Goal: Check status: Check status

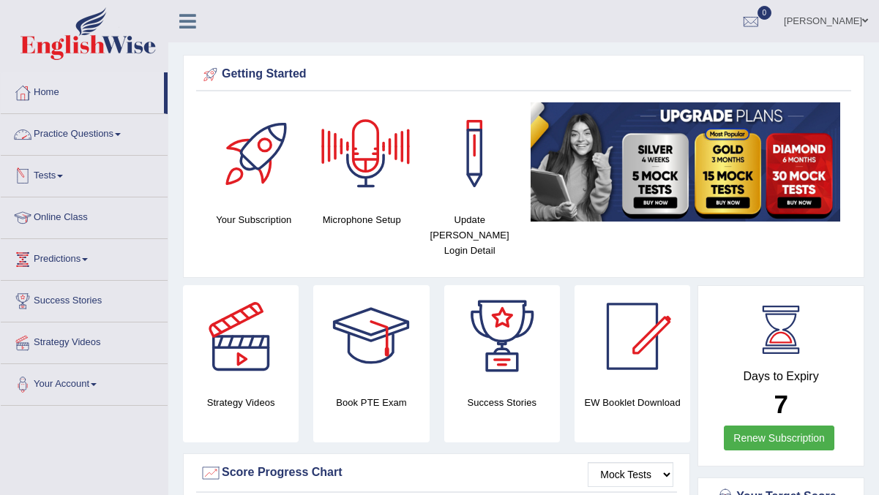
click at [62, 182] on link "Tests" at bounding box center [84, 174] width 167 height 37
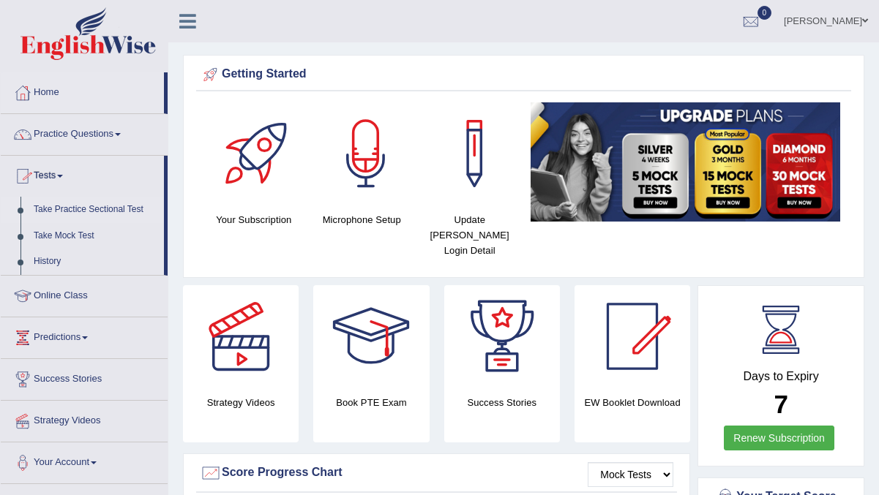
click at [72, 216] on link "Take Practice Sectional Test" at bounding box center [95, 210] width 137 height 26
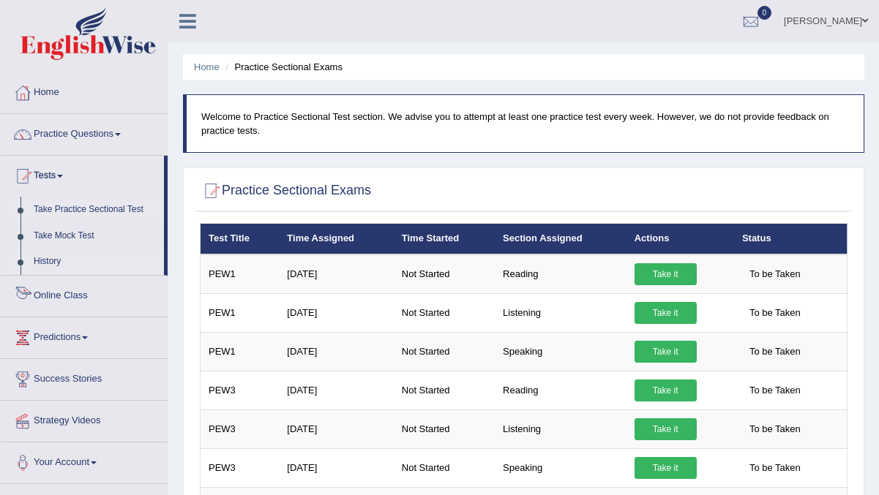
click at [39, 260] on link "History" at bounding box center [95, 262] width 137 height 26
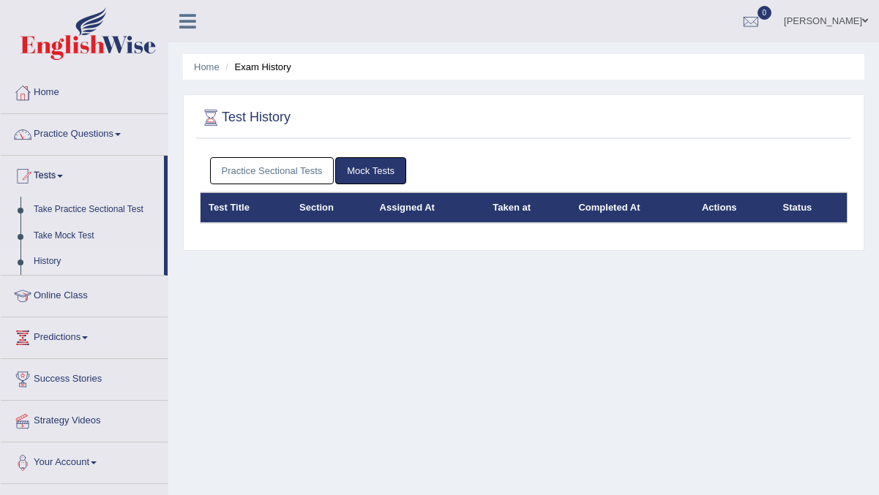
click at [251, 182] on link "Practice Sectional Tests" at bounding box center [272, 170] width 124 height 27
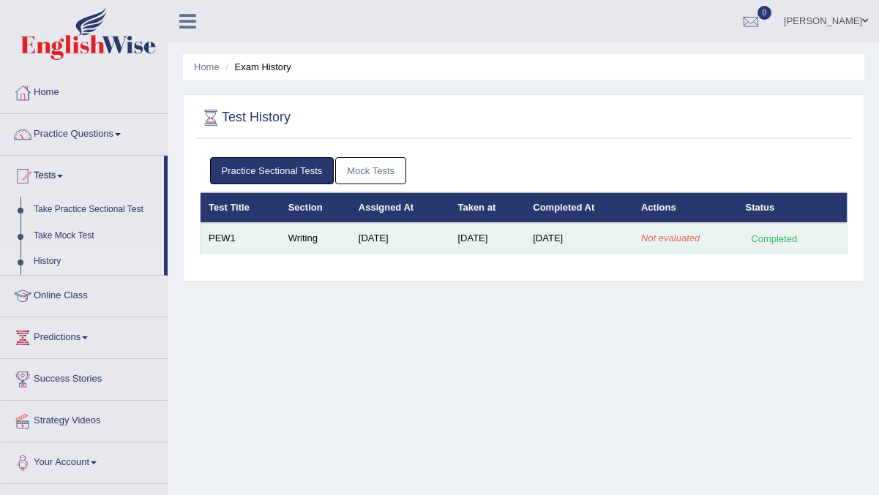
click at [281, 233] on td "Writing" at bounding box center [315, 238] width 70 height 31
click at [780, 242] on div "Completed" at bounding box center [774, 238] width 57 height 15
click at [574, 244] on td "Aug 23, 2025" at bounding box center [579, 238] width 108 height 31
click at [421, 236] on td "Aug 12, 2025" at bounding box center [400, 238] width 100 height 31
